Goal: Navigation & Orientation: Go to known website

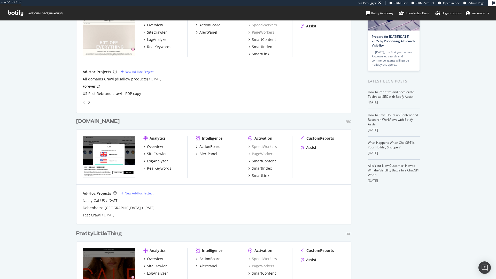
scroll to position [123, 0]
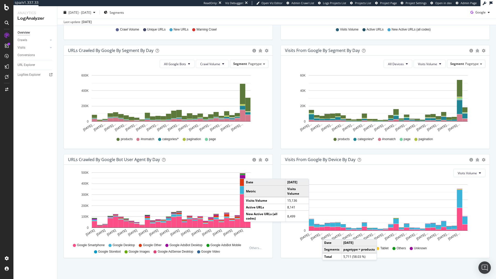
scroll to position [148, 0]
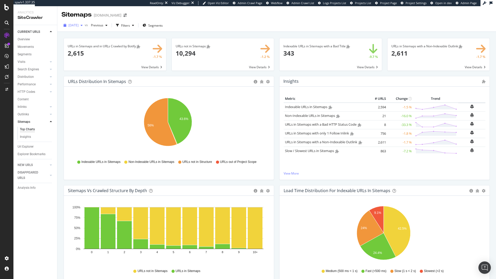
click at [85, 29] on button "2025 Sep. 12th" at bounding box center [72, 25] width 23 height 8
click at [96, 47] on div "Last 10 Crawls 2025 Sep. 12th #2 12.9K URLs 2025 Sep. 12th 12.9K URLs 2025 Sep.…" at bounding box center [95, 82] width 61 height 104
click at [92, 43] on div "2025 Sep. 12th #2" at bounding box center [82, 44] width 27 height 5
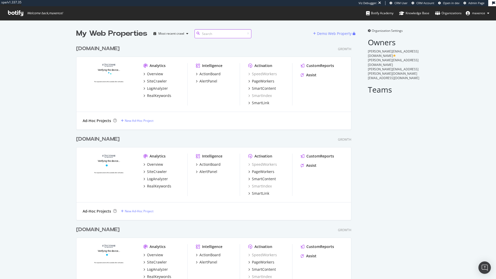
scroll to position [267, 275]
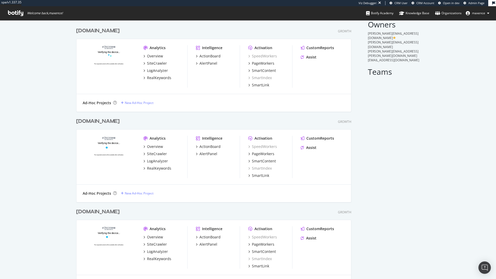
scroll to position [40, 0]
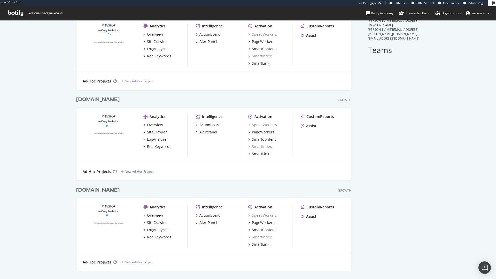
click at [99, 98] on div "[DOMAIN_NAME]" at bounding box center [97, 99] width 43 height 7
